Goal: Task Accomplishment & Management: Manage account settings

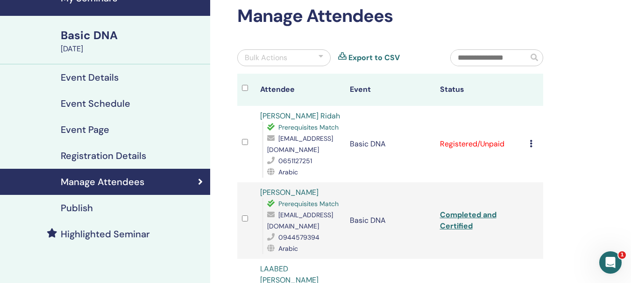
click at [533, 143] on div "Cancel Registration Do not auto-certify Mark as Paid Mark as Unpaid Mark as Abs…" at bounding box center [533, 144] width 9 height 11
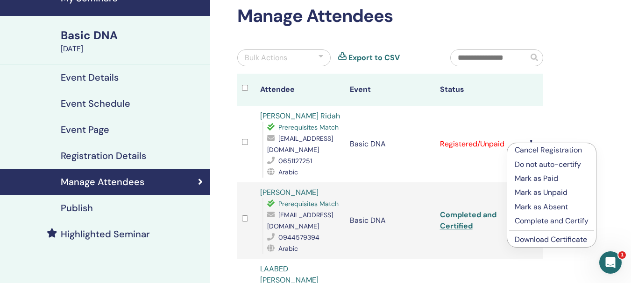
click at [545, 223] on p "Complete and Certify" at bounding box center [552, 221] width 74 height 11
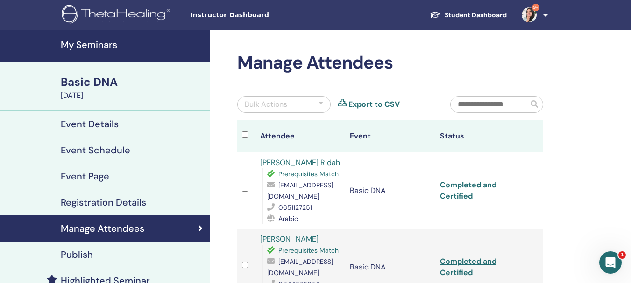
click at [463, 184] on link "Completed and Certified" at bounding box center [468, 190] width 56 height 21
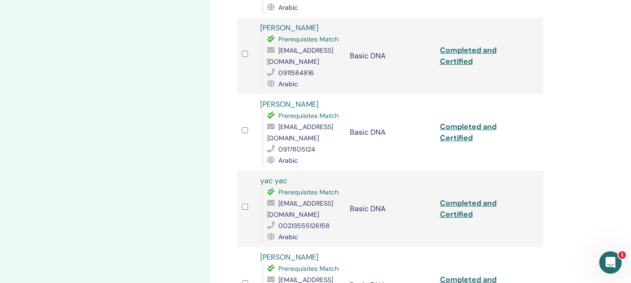
scroll to position [374, 0]
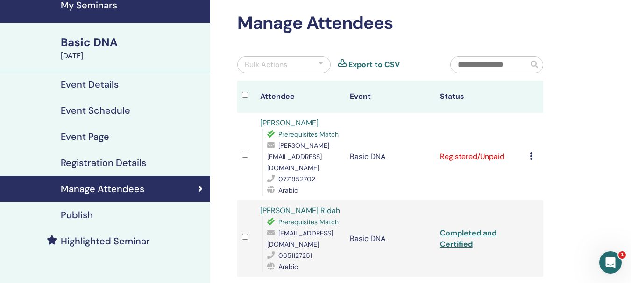
click at [529, 153] on icon at bounding box center [530, 156] width 3 height 7
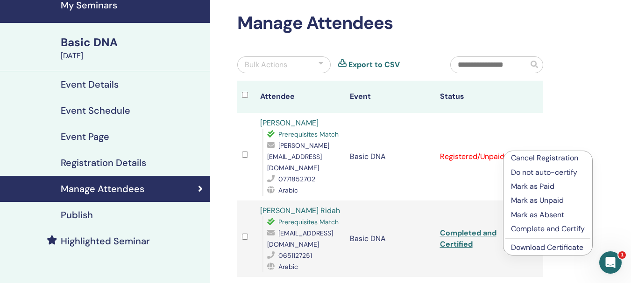
click at [533, 227] on p "Complete and Certify" at bounding box center [548, 229] width 74 height 11
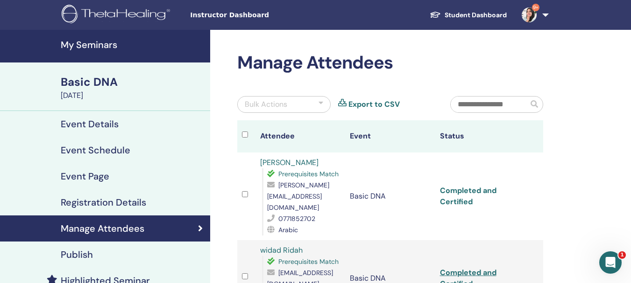
click at [464, 186] on link "Completed and Certified" at bounding box center [468, 196] width 56 height 21
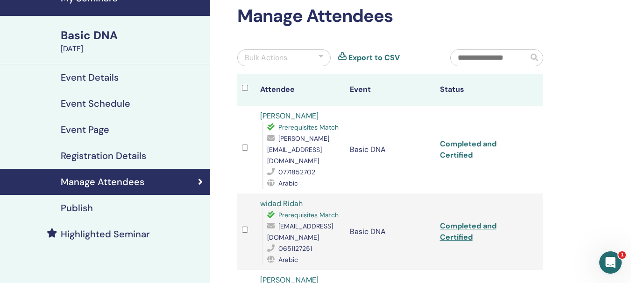
scroll to position [93, 0]
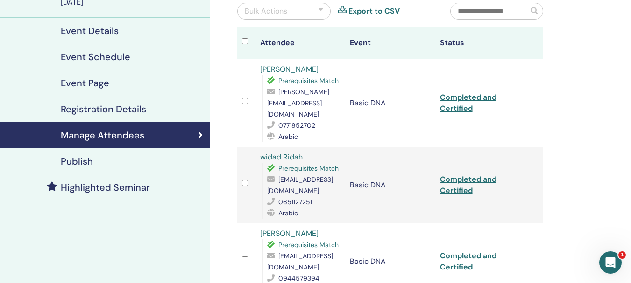
click at [249, 42] on div at bounding box center [249, 43] width 14 height 14
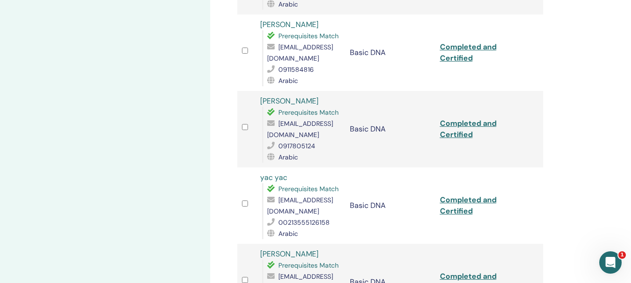
scroll to position [560, 0]
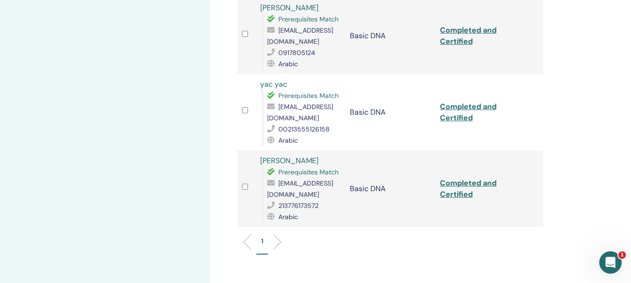
click at [275, 234] on li at bounding box center [274, 242] width 16 height 16
click at [244, 227] on div "1" at bounding box center [390, 245] width 320 height 37
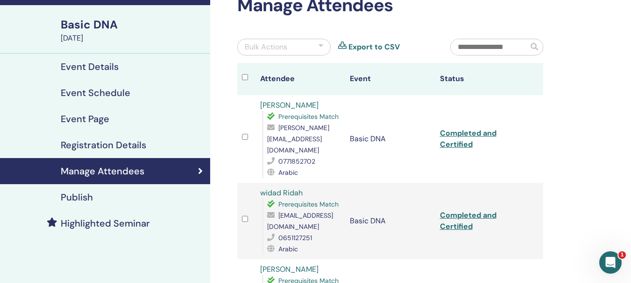
scroll to position [47, 0]
